Goal: Task Accomplishment & Management: Use online tool/utility

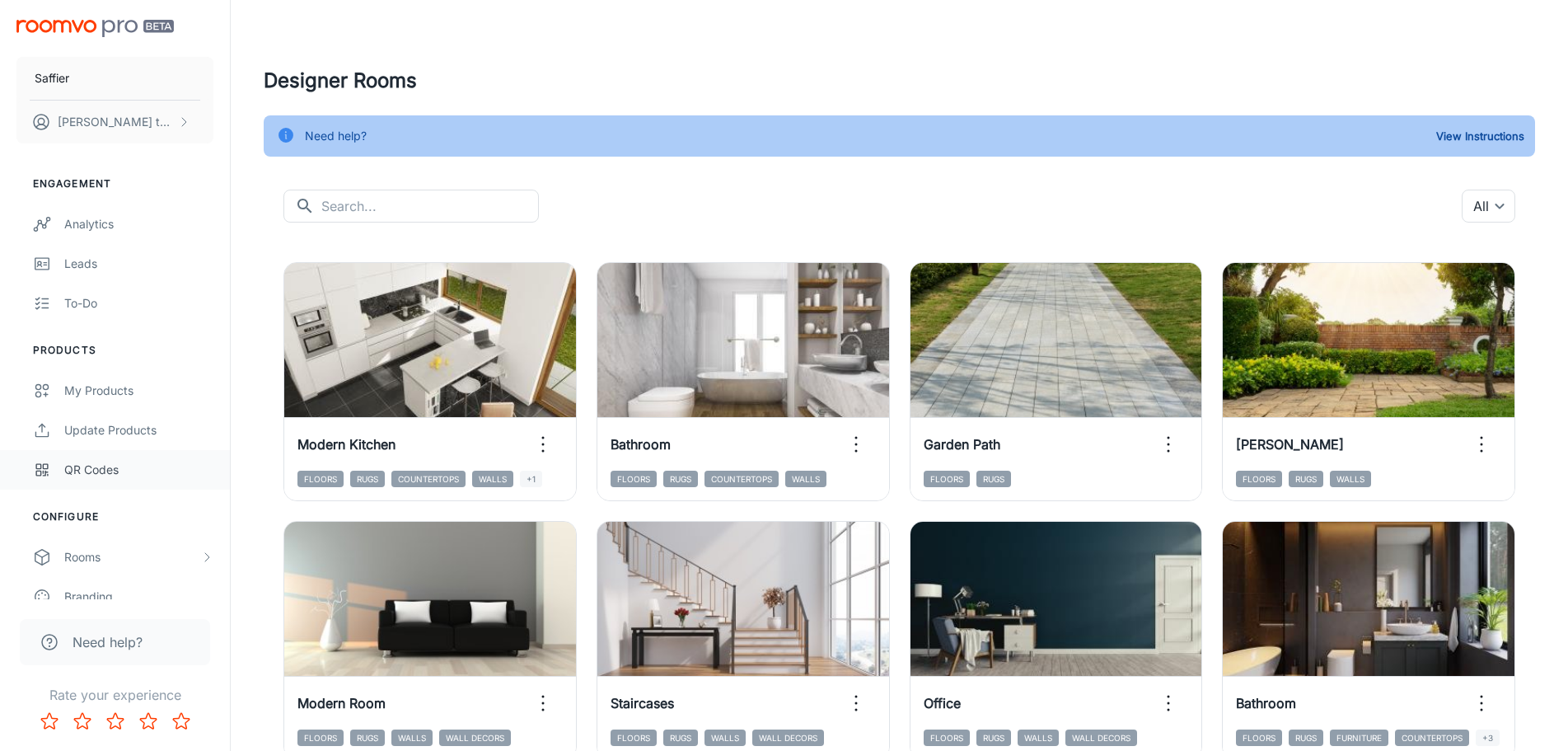
click at [121, 468] on div "QR Codes" at bounding box center [139, 469] width 149 height 18
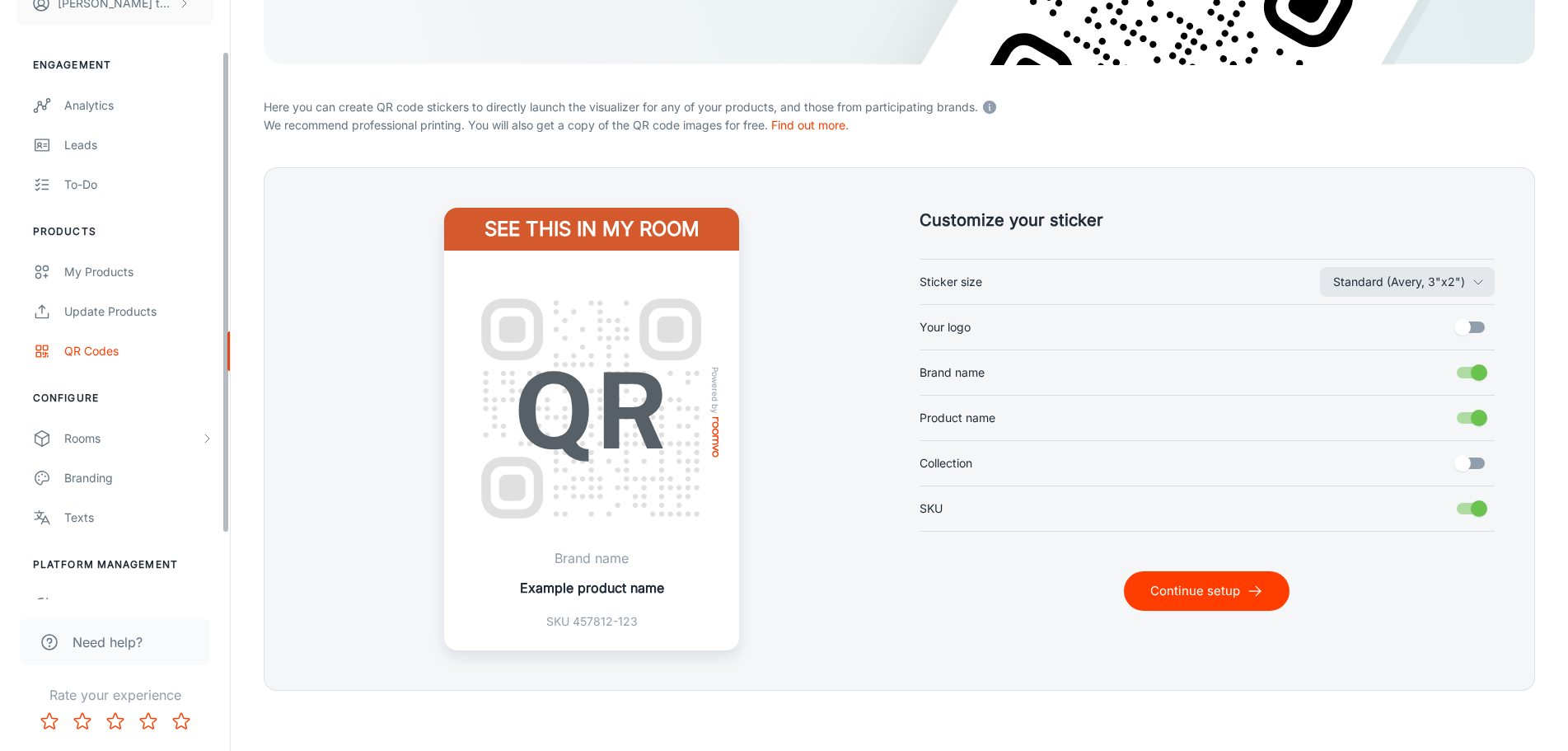
scroll to position [144, 0]
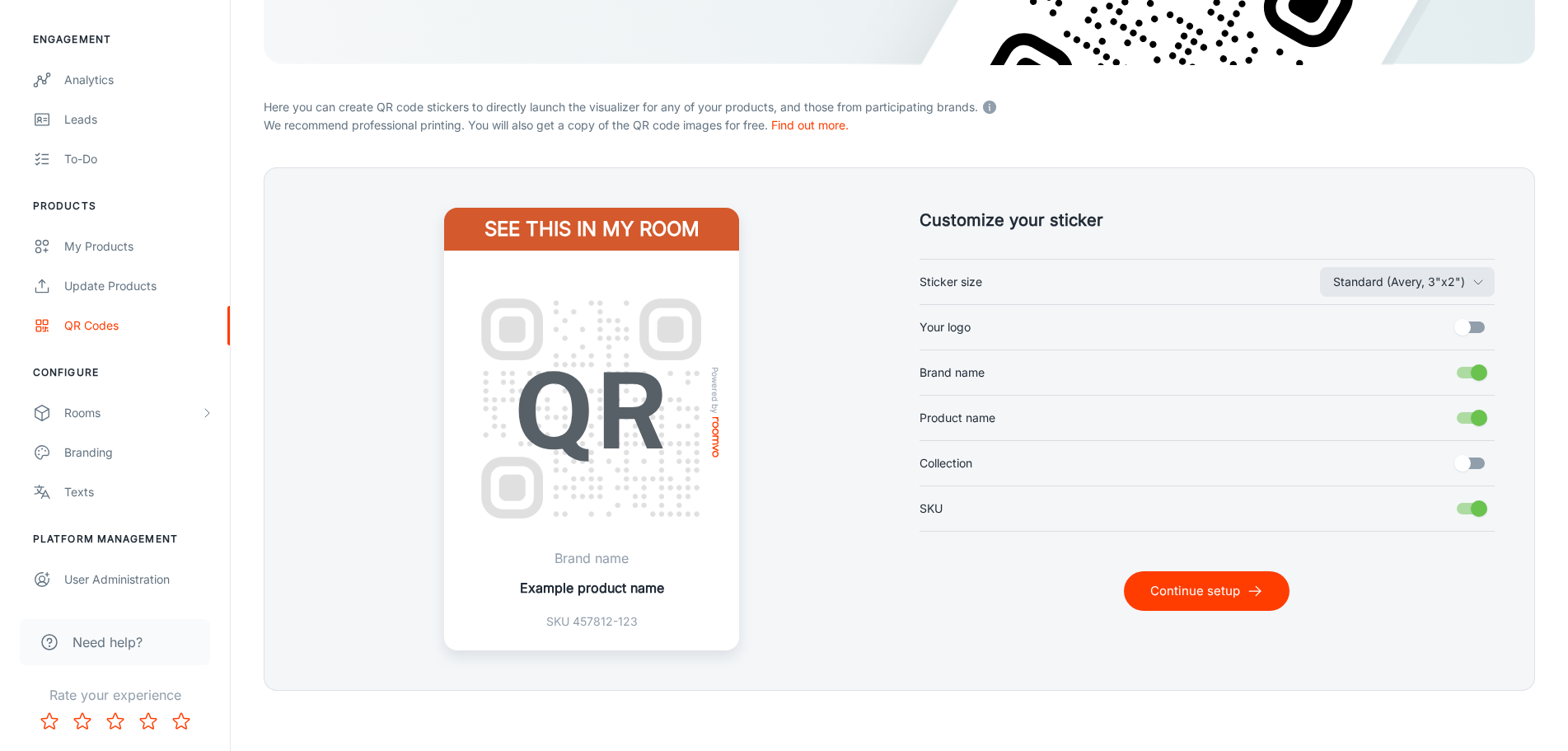
click at [1067, 213] on h5 "Customize your sticker" at bounding box center [1207, 220] width 576 height 25
click at [1021, 219] on h5 "Customize your sticker" at bounding box center [1207, 220] width 576 height 25
drag, startPoint x: 1021, startPoint y: 219, endPoint x: 1062, endPoint y: 224, distance: 41.3
click at [1023, 220] on h5 "Customize your sticker" at bounding box center [1207, 220] width 576 height 25
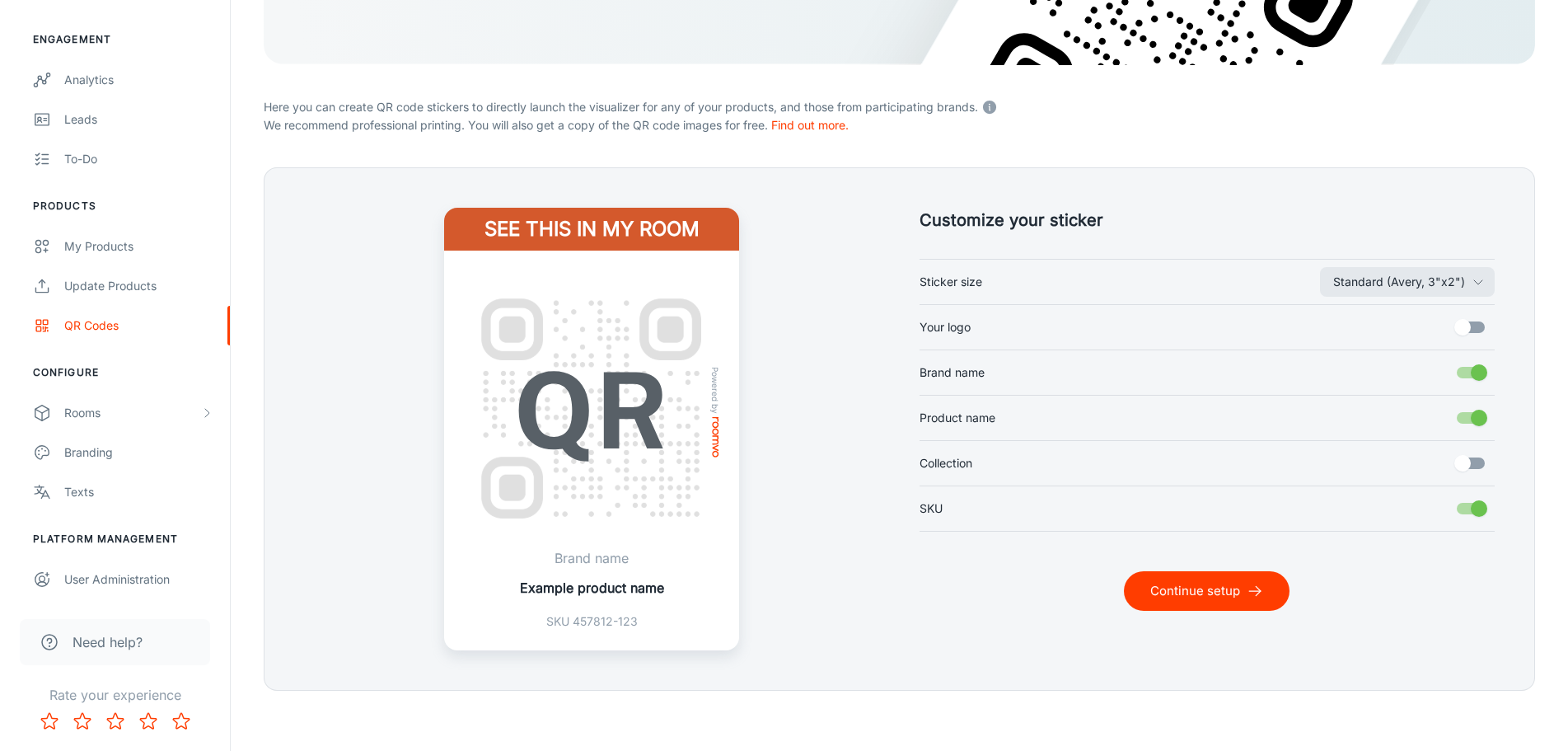
click at [1062, 223] on h5 "Customize your sticker" at bounding box center [1207, 220] width 576 height 25
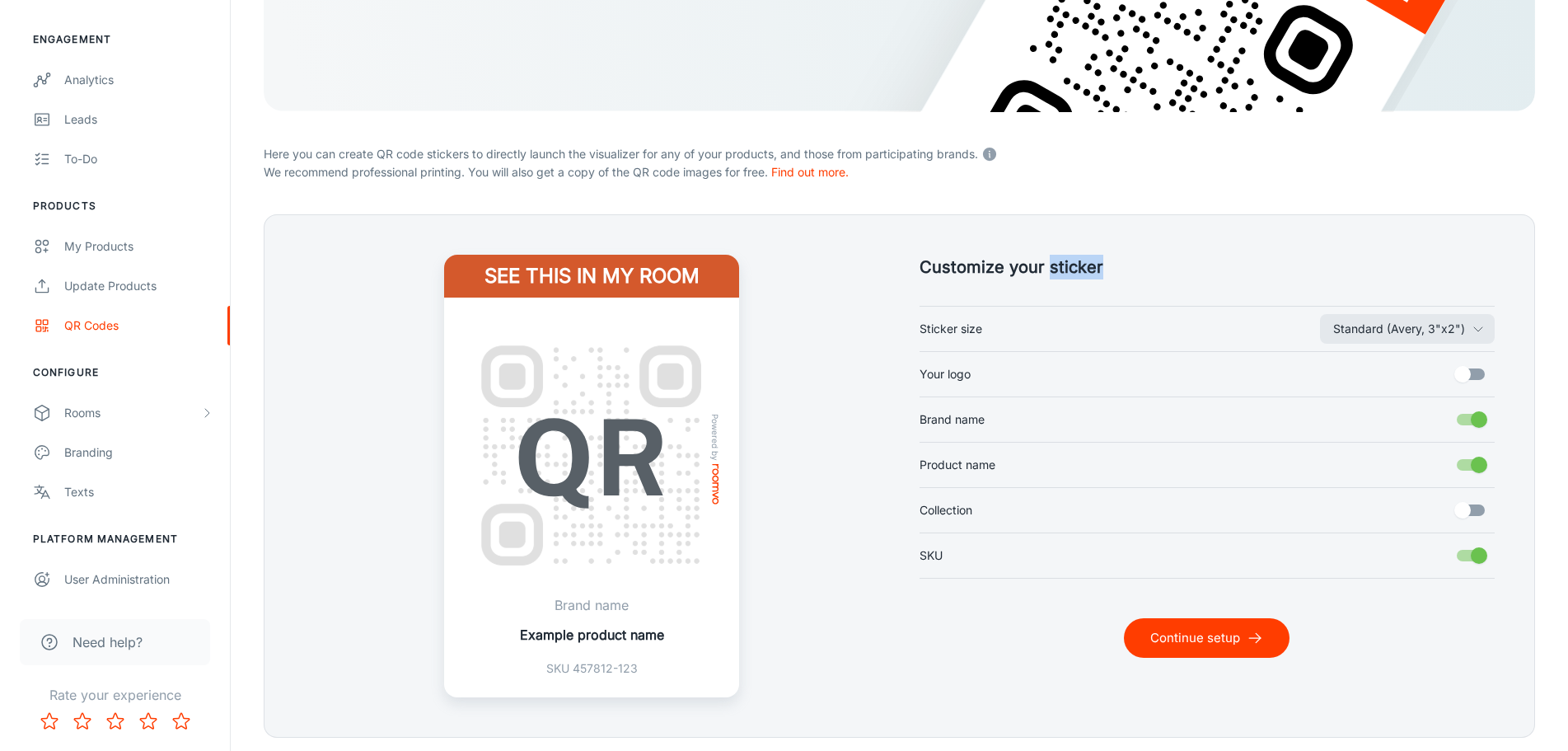
scroll to position [253, 0]
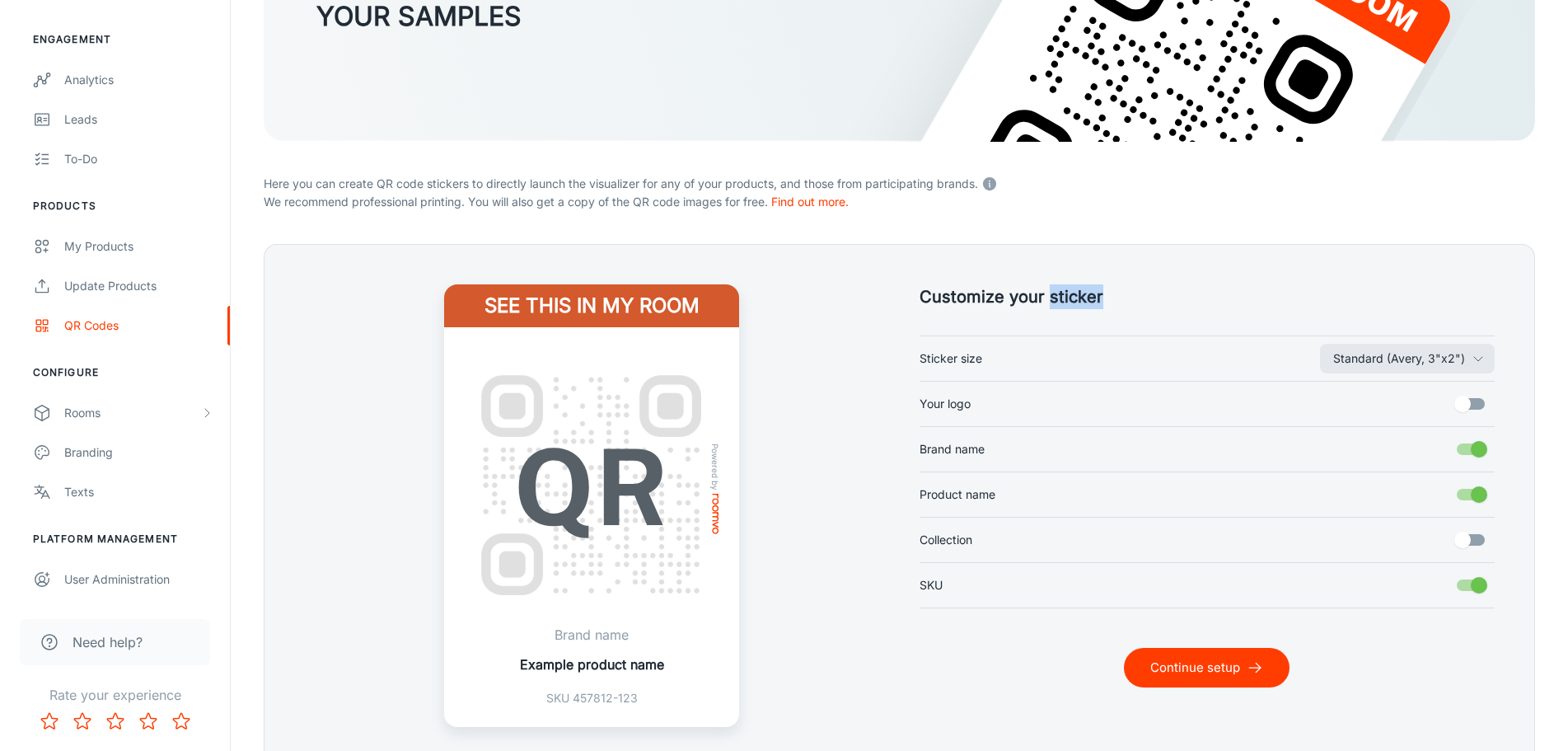
click at [1070, 292] on h5 "Customize your sticker" at bounding box center [1207, 296] width 576 height 25
click at [986, 301] on h5 "Customize your sticker" at bounding box center [1207, 296] width 576 height 25
click at [1034, 292] on h5 "Customize your sticker" at bounding box center [1207, 296] width 576 height 25
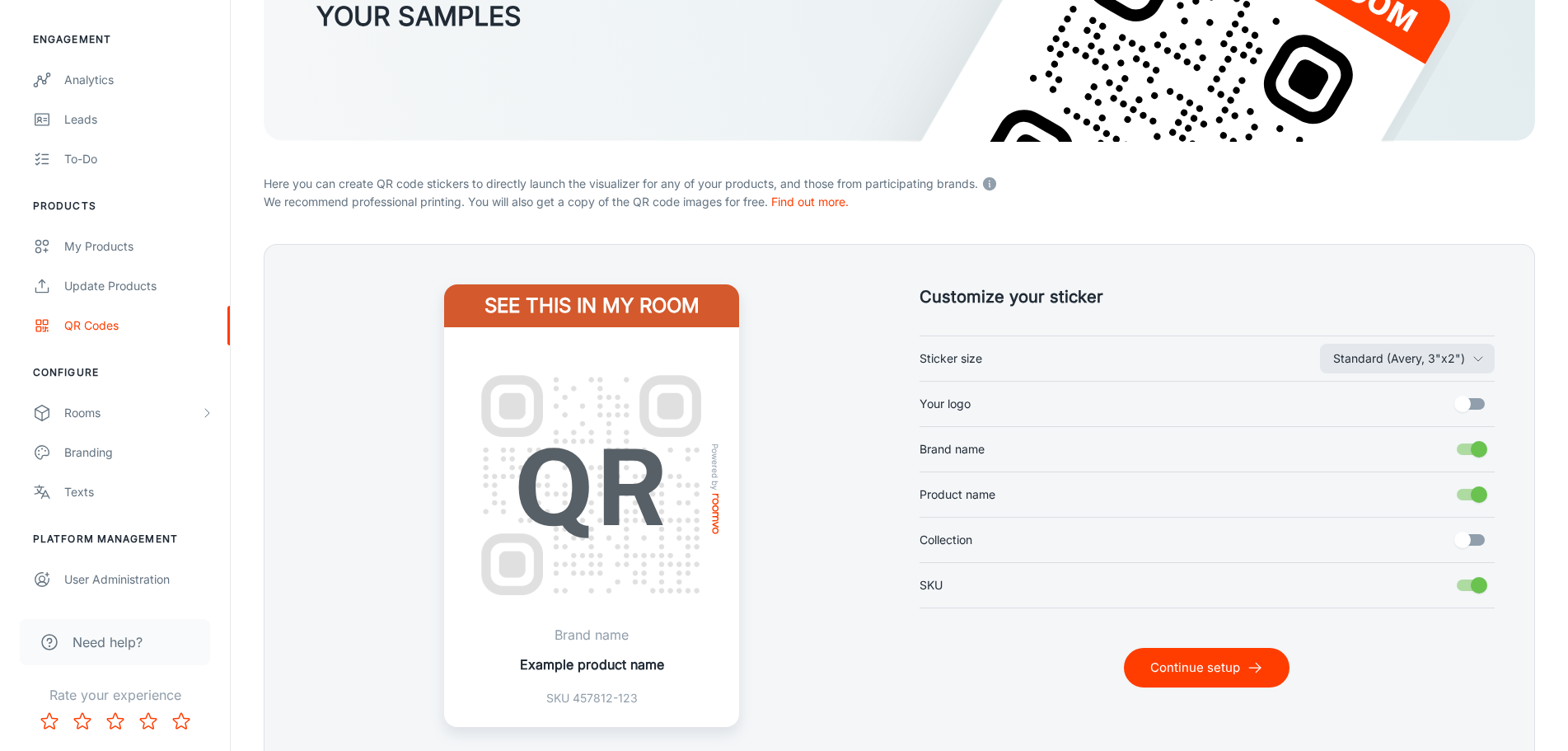
click at [1078, 295] on h5 "Customize your sticker" at bounding box center [1207, 296] width 576 height 25
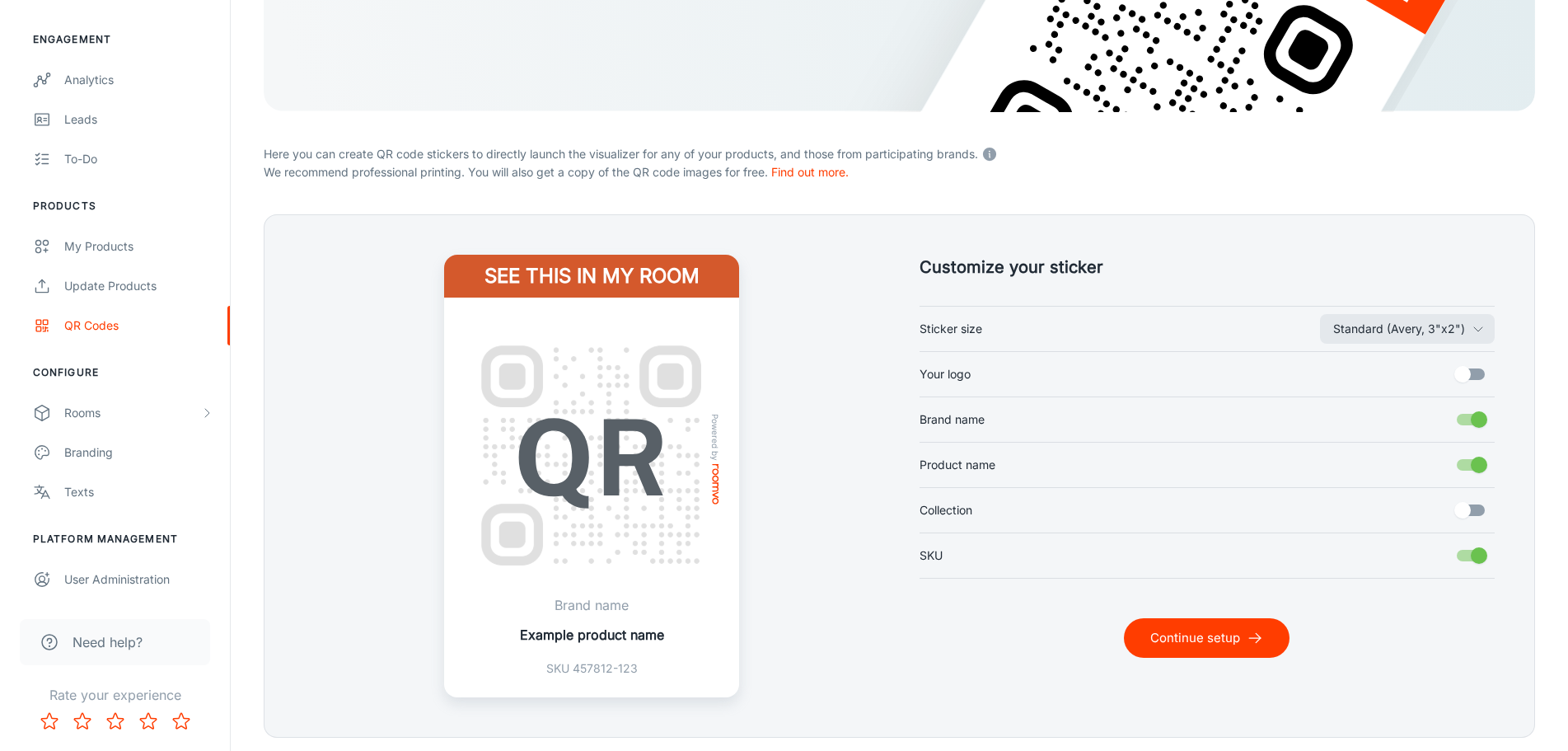
scroll to position [335, 0]
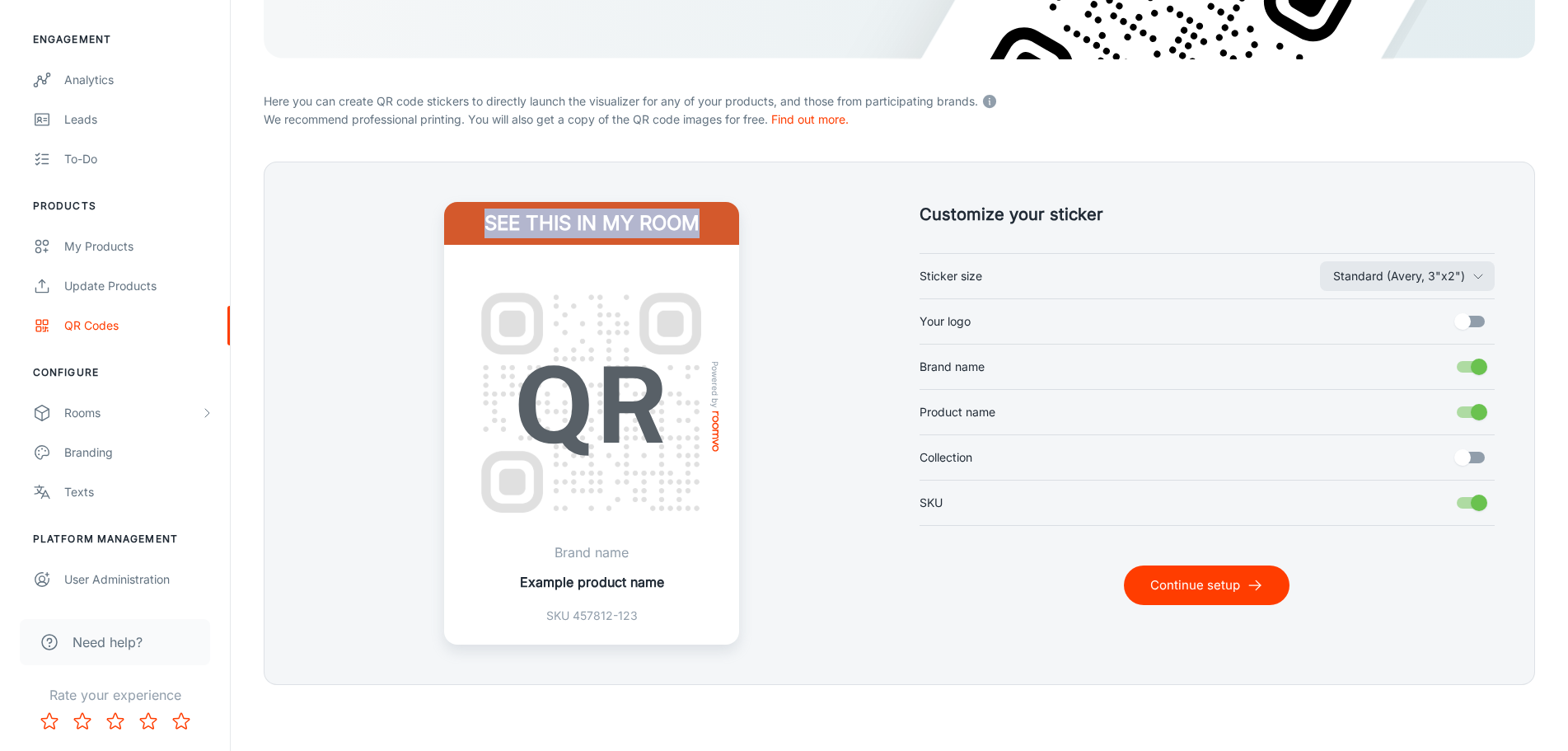
drag, startPoint x: 482, startPoint y: 223, endPoint x: 810, endPoint y: 225, distance: 328.0
click at [810, 225] on div "See this in my room Powered by Brand name Example product name SKU 457812-123" at bounding box center [592, 423] width 576 height 443
click at [758, 272] on div "See this in my room Powered by Brand name Example product name SKU 457812-123" at bounding box center [592, 423] width 576 height 443
click at [124, 251] on div "My Products" at bounding box center [139, 246] width 149 height 18
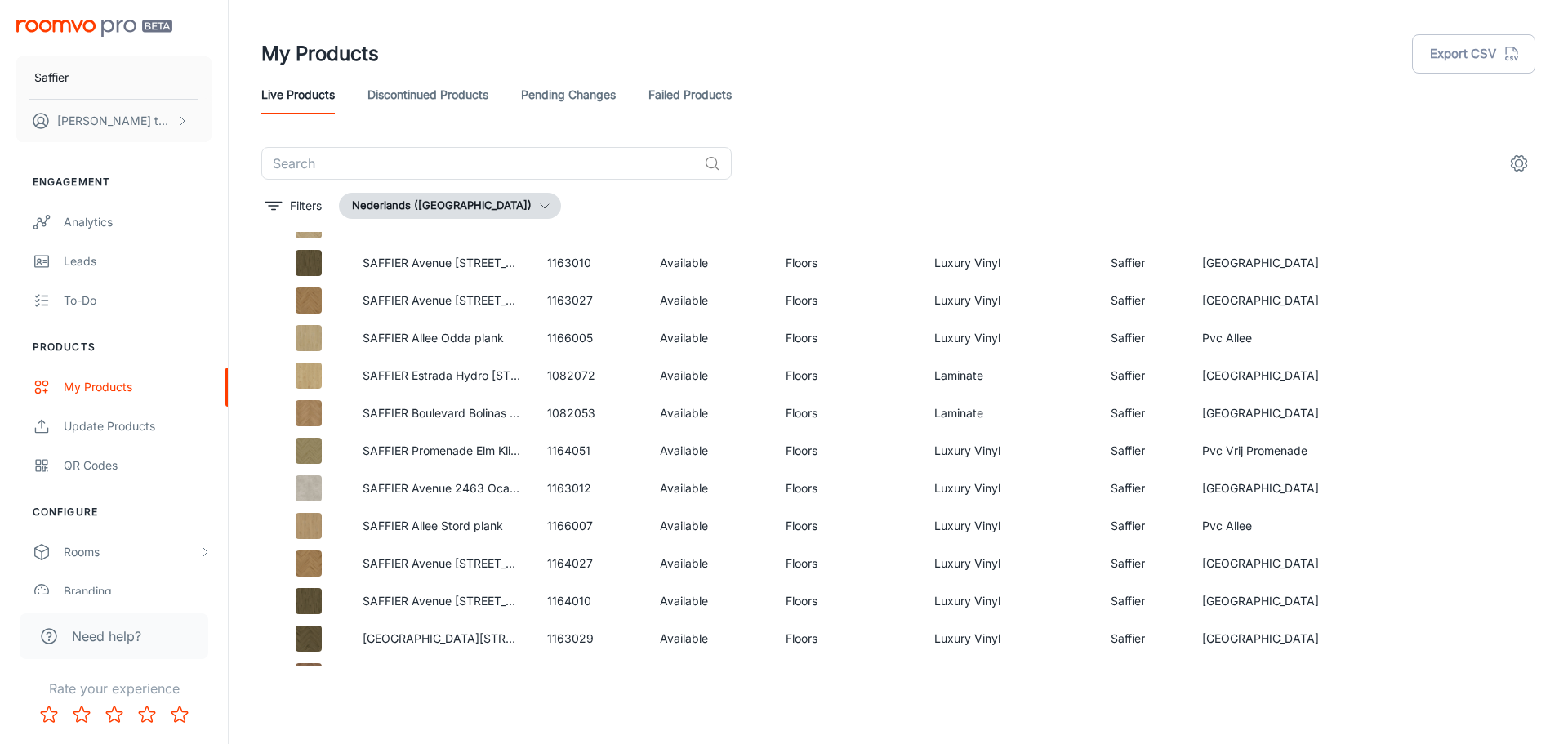
scroll to position [2286, 0]
